Goal: Task Accomplishment & Management: Complete application form

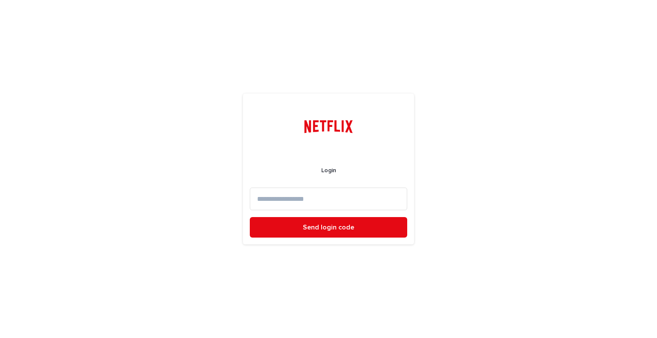
click at [343, 202] on input at bounding box center [328, 199] width 157 height 23
type input "**********"
click at [250, 217] on button "Send login code" at bounding box center [328, 227] width 157 height 21
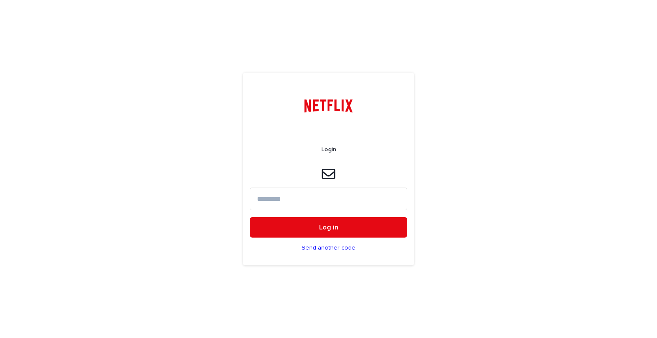
click at [299, 196] on input at bounding box center [328, 199] width 157 height 23
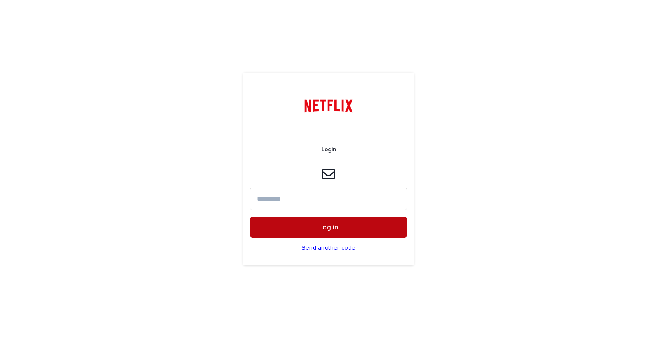
paste input "******"
type input "******"
click at [302, 228] on button "Log in" at bounding box center [328, 227] width 157 height 21
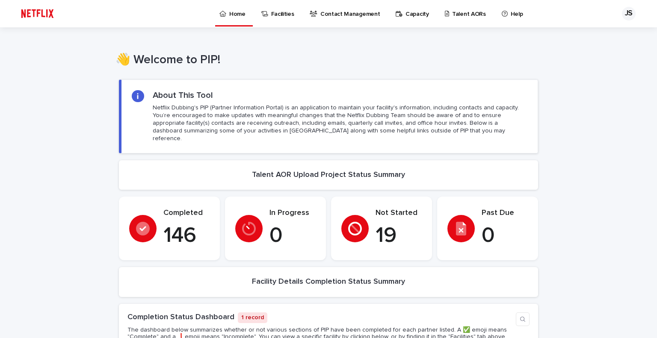
click at [466, 19] on link "Talent AORs" at bounding box center [467, 13] width 46 height 27
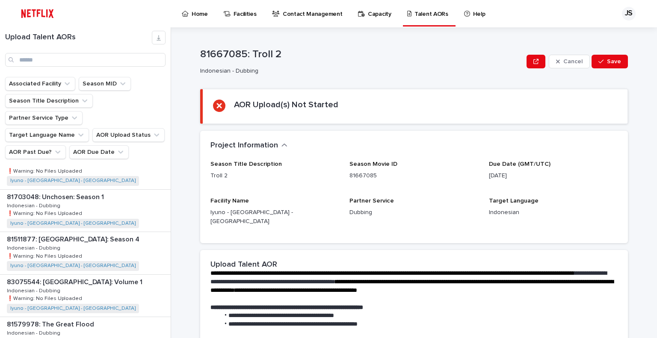
scroll to position [300, 0]
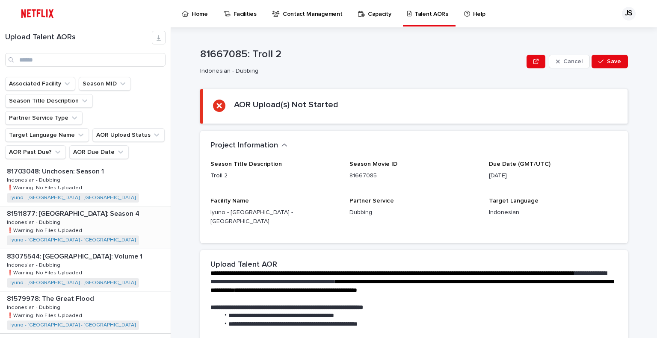
click at [101, 208] on p "81511877: [GEOGRAPHIC_DATA]: Season 4" at bounding box center [74, 213] width 134 height 10
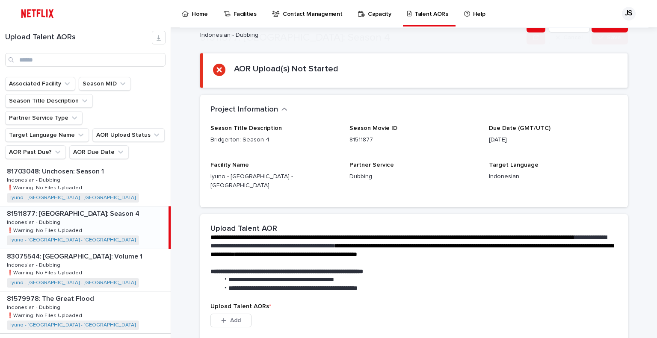
scroll to position [171, 0]
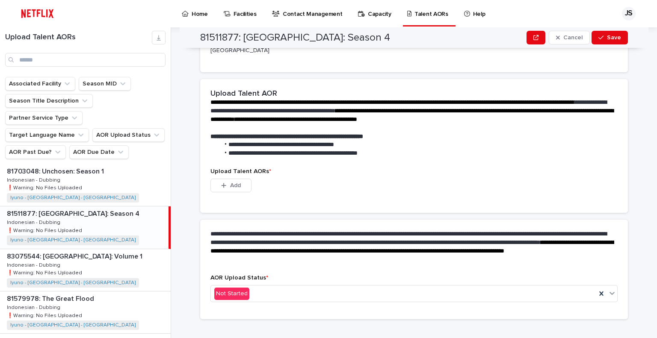
drag, startPoint x: 236, startPoint y: 180, endPoint x: 304, endPoint y: 175, distance: 68.2
click at [236, 179] on button "Add" at bounding box center [231, 186] width 41 height 14
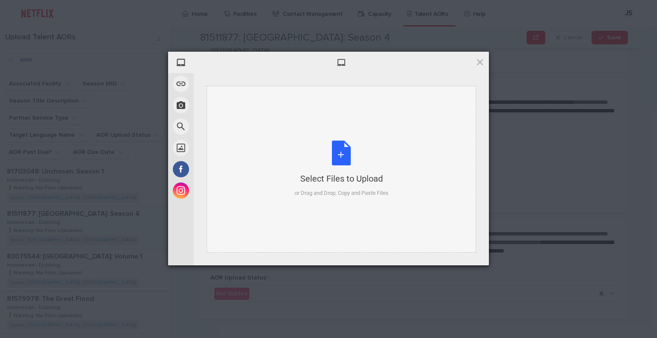
click at [375, 178] on div "Select Files to Upload" at bounding box center [342, 179] width 94 height 12
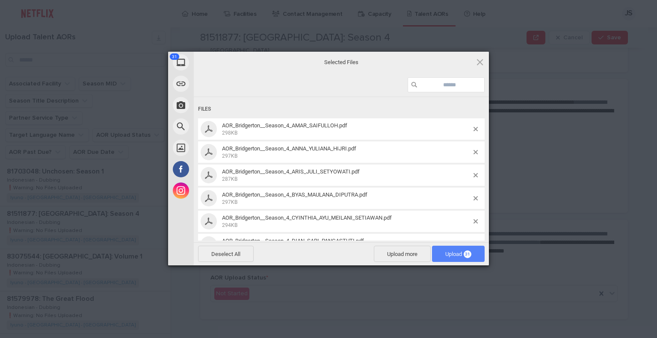
click at [452, 258] on span "Upload 31" at bounding box center [458, 254] width 26 height 6
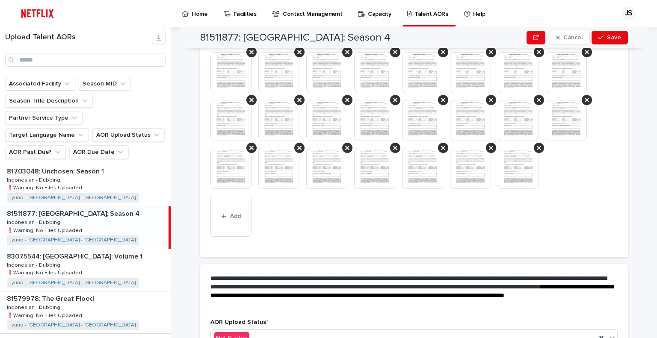
scroll to position [351, 0]
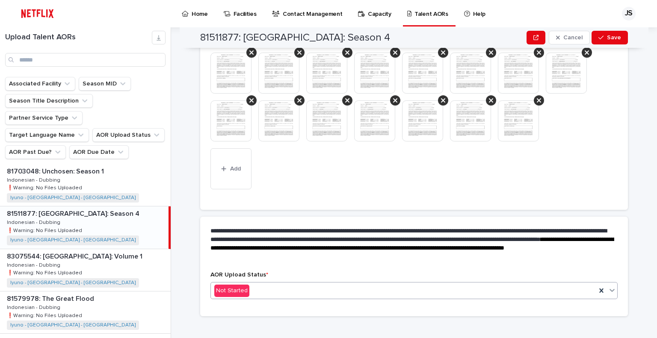
click at [263, 289] on div "Not Started" at bounding box center [404, 291] width 386 height 14
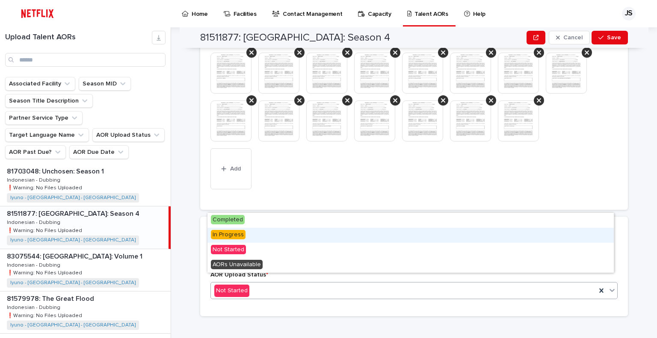
click at [282, 237] on div "In Progress" at bounding box center [411, 235] width 407 height 15
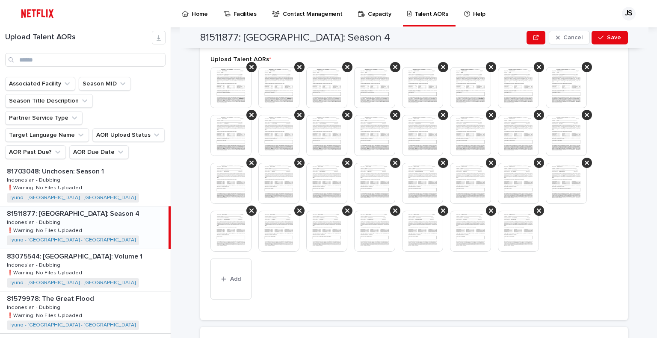
scroll to position [229, 0]
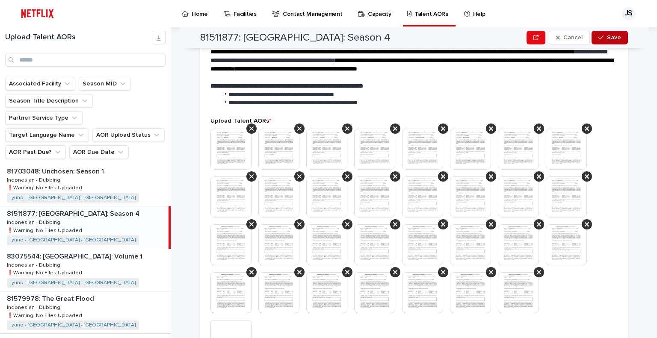
click at [599, 36] on icon "button" at bounding box center [601, 38] width 5 height 6
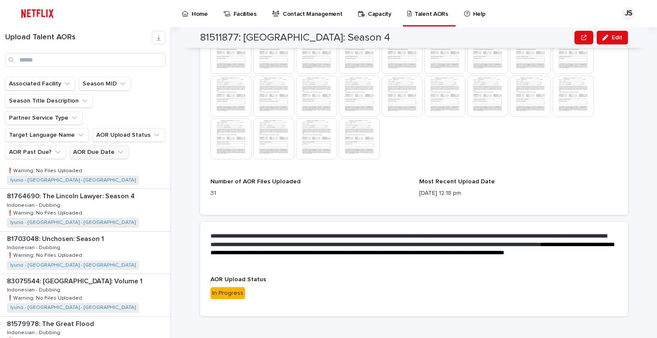
scroll to position [128, 0]
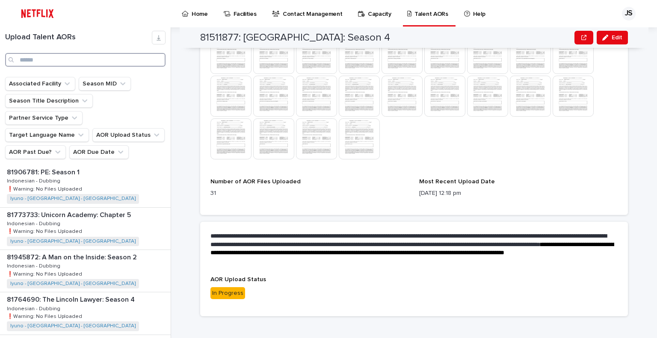
click at [74, 57] on input "Search" at bounding box center [85, 60] width 160 height 14
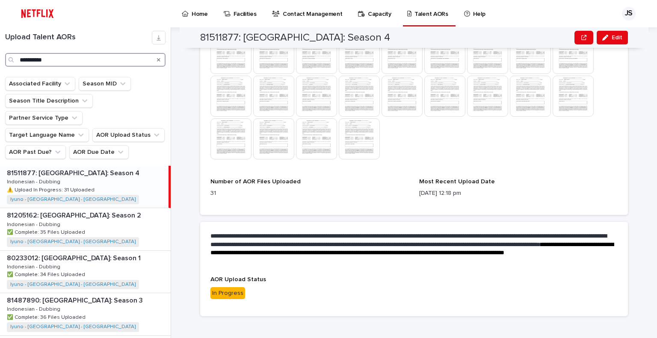
drag, startPoint x: 65, startPoint y: 63, endPoint x: 12, endPoint y: 54, distance: 53.7
click at [12, 54] on div "**********" at bounding box center [85, 60] width 160 height 14
type input "**********"
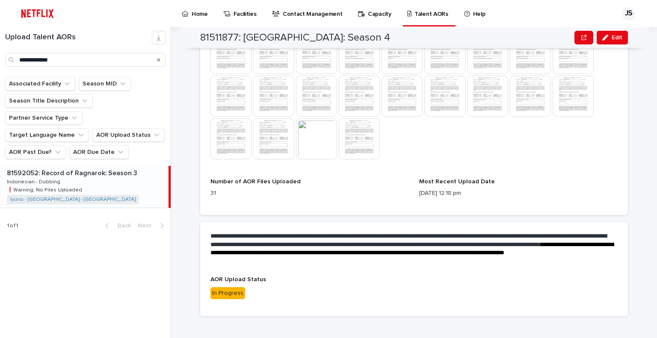
click at [89, 180] on div "81592052: Record of Ragnarok: Season 3 81592052: Record of Ragnarok: Season 3 I…" at bounding box center [84, 187] width 169 height 42
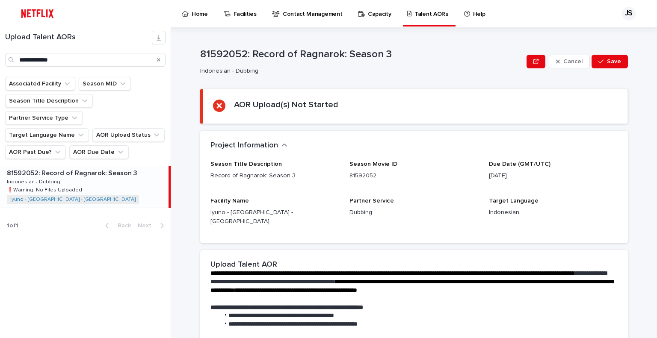
scroll to position [128, 0]
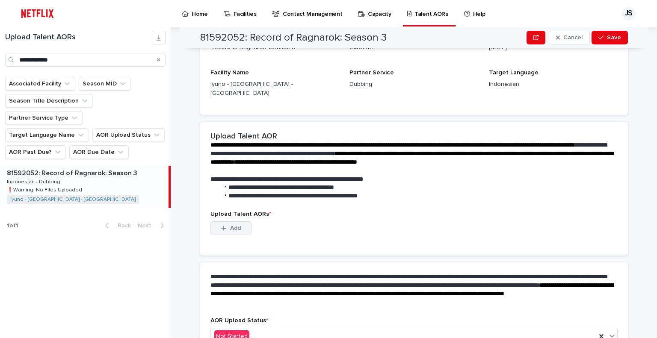
click at [235, 222] on button "Add" at bounding box center [231, 229] width 41 height 14
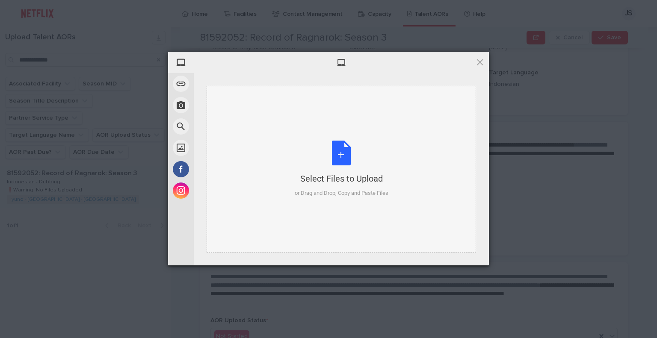
click at [314, 154] on div "Select Files to Upload or Drag and Drop, Copy and Paste Files" at bounding box center [342, 169] width 94 height 57
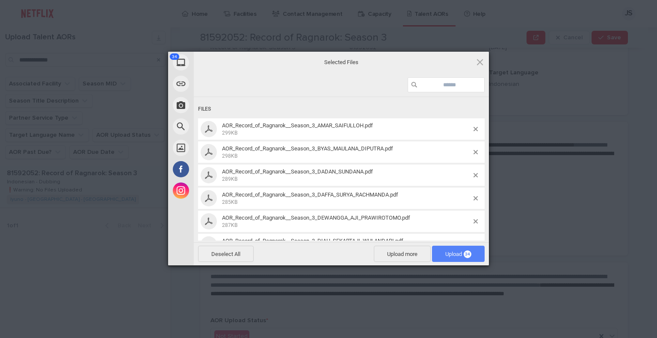
click at [456, 260] on span "Upload 34" at bounding box center [458, 254] width 53 height 16
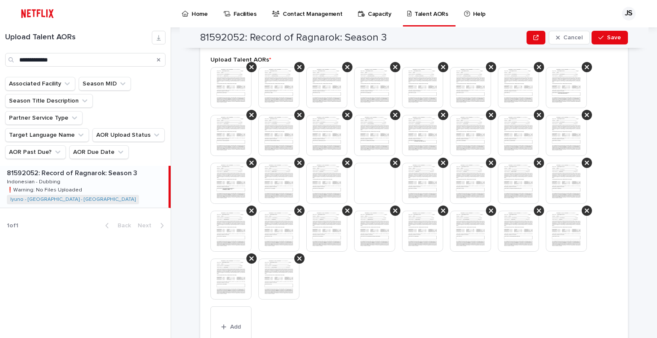
scroll to position [399, 0]
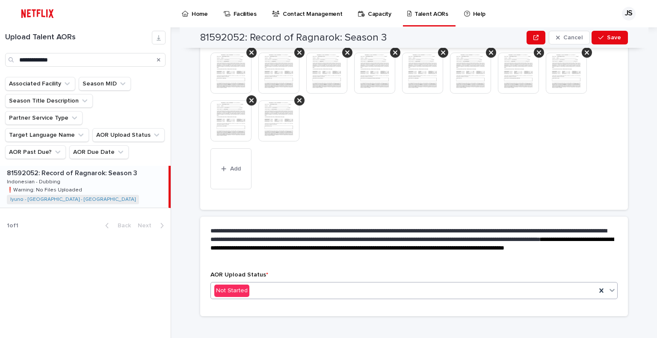
click at [252, 284] on div "Not Started" at bounding box center [404, 291] width 386 height 14
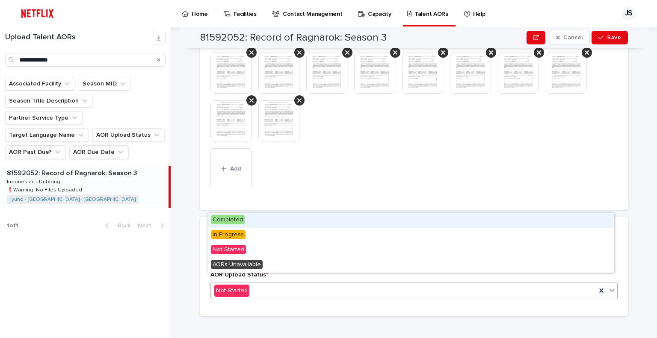
click at [258, 222] on div "Completed" at bounding box center [411, 220] width 407 height 15
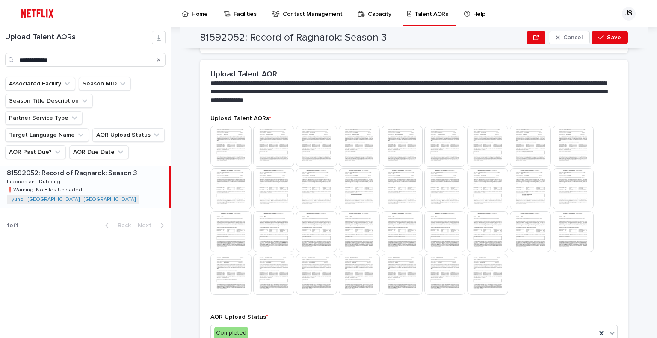
scroll to position [112, 0]
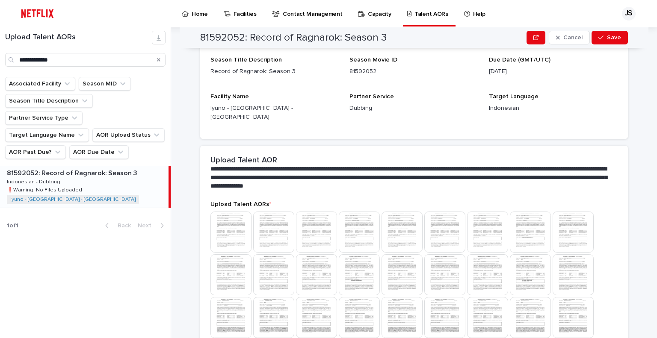
drag, startPoint x: 616, startPoint y: 42, endPoint x: 518, endPoint y: 74, distance: 102.9
click at [616, 42] on button "Save" at bounding box center [610, 38] width 36 height 14
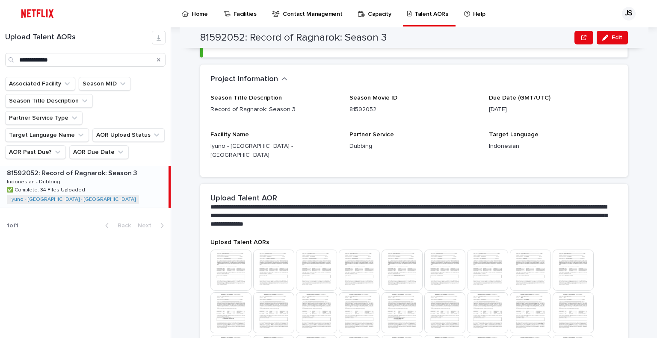
scroll to position [0, 0]
